Goal: Information Seeking & Learning: Learn about a topic

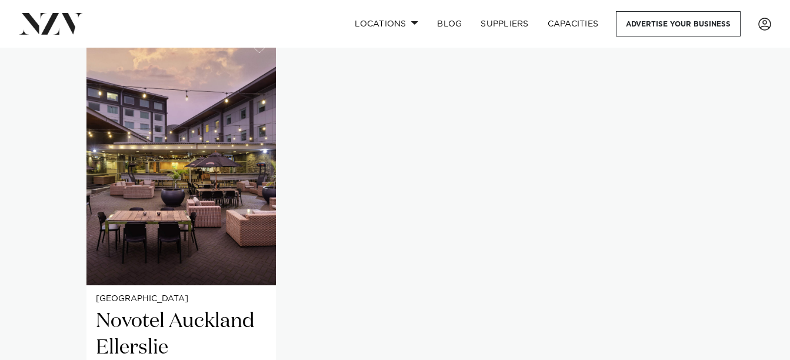
scroll to position [959, 0]
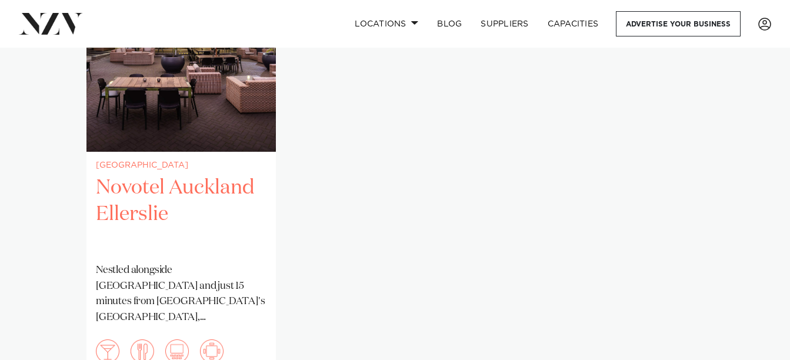
click at [179, 263] on p "Nestled alongside [GEOGRAPHIC_DATA] and just 15 minutes from [GEOGRAPHIC_DATA]'…" at bounding box center [181, 294] width 171 height 62
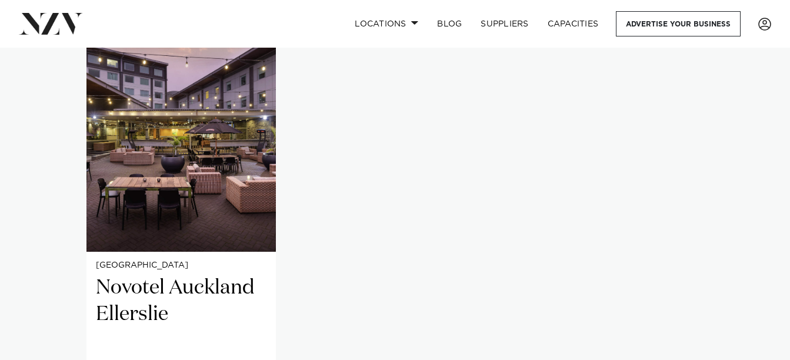
scroll to position [857, 0]
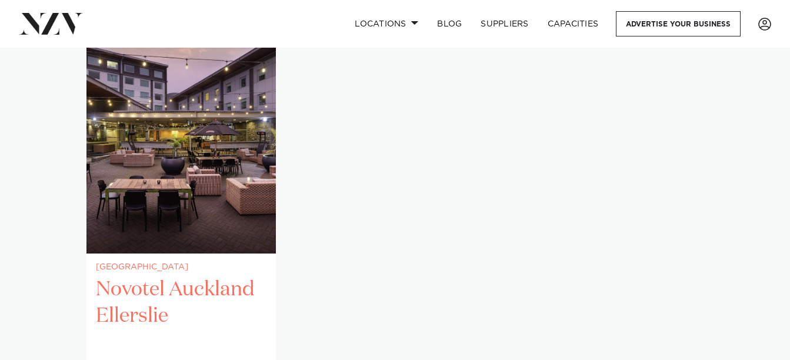
click at [197, 277] on h2 "Novotel Auckland Ellerslie" at bounding box center [181, 316] width 171 height 79
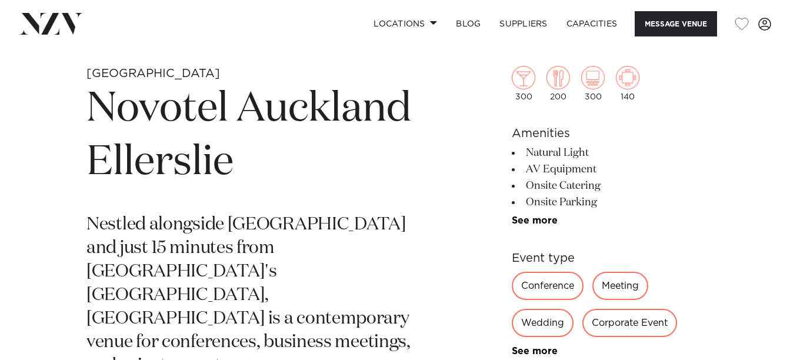
scroll to position [399, 0]
click at [408, 28] on link "Locations" at bounding box center [405, 23] width 82 height 25
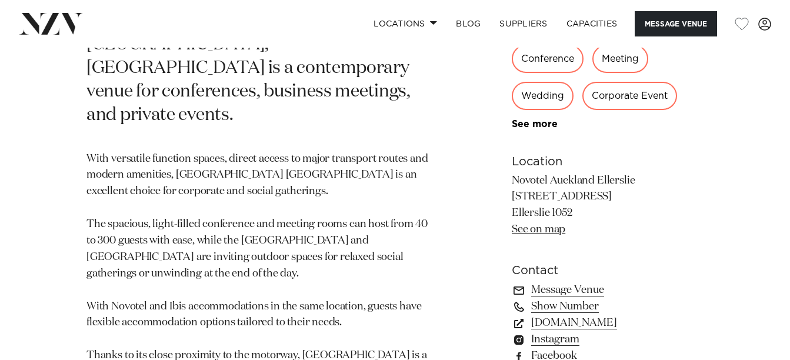
scroll to position [651, 0]
